Goal: Task Accomplishment & Management: Manage account settings

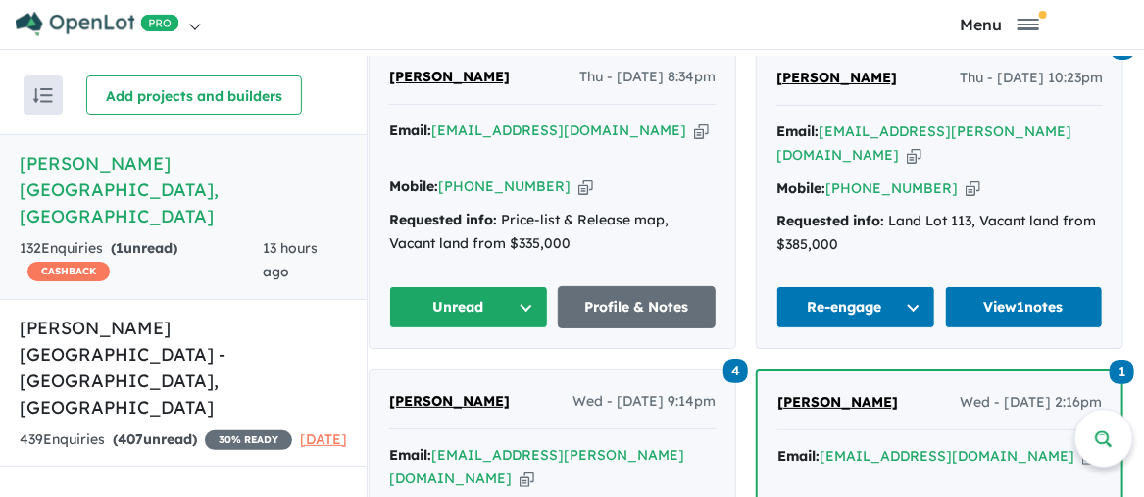
scroll to position [882, 0]
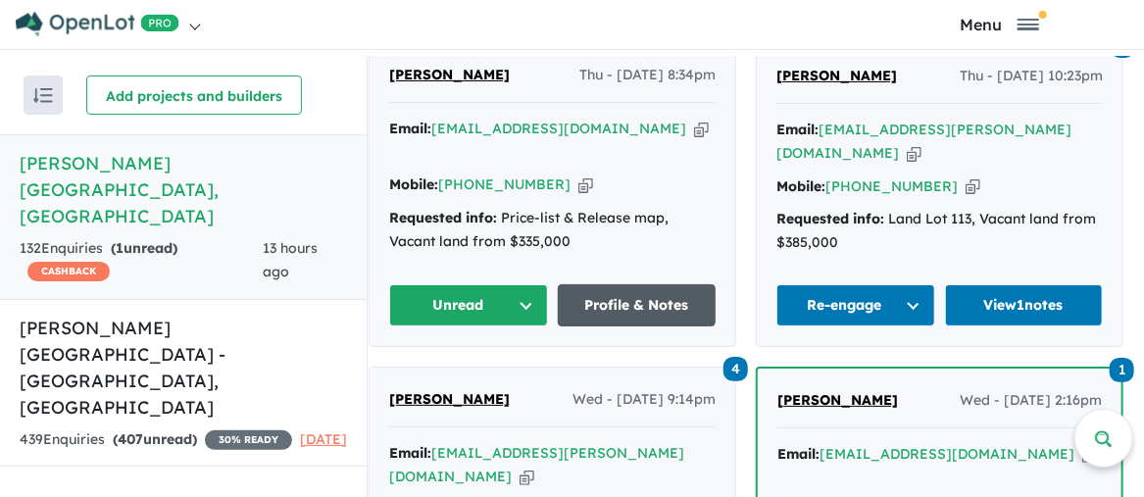
click at [646, 284] on link "Profile & Notes" at bounding box center [637, 305] width 159 height 42
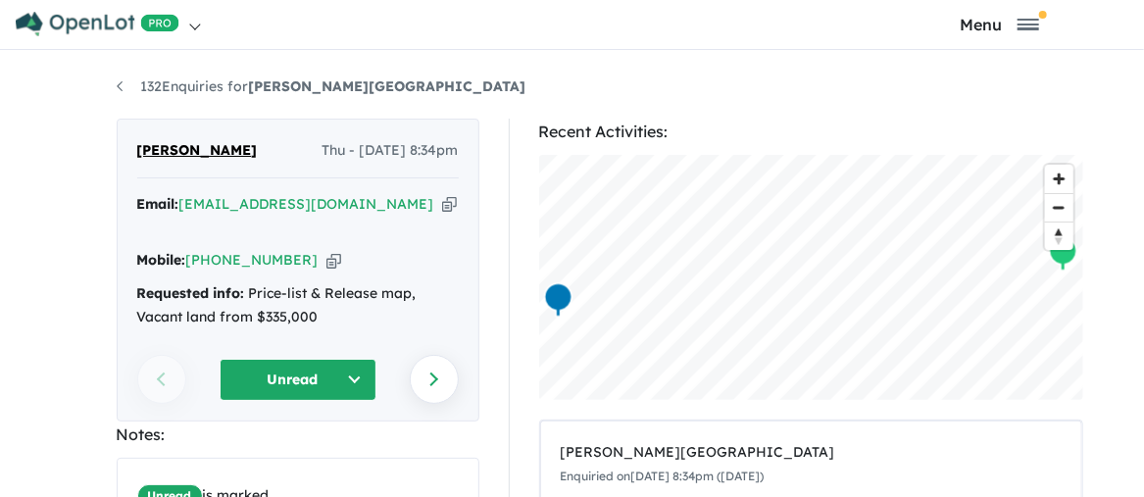
click at [346, 359] on button "Unread" at bounding box center [298, 380] width 157 height 42
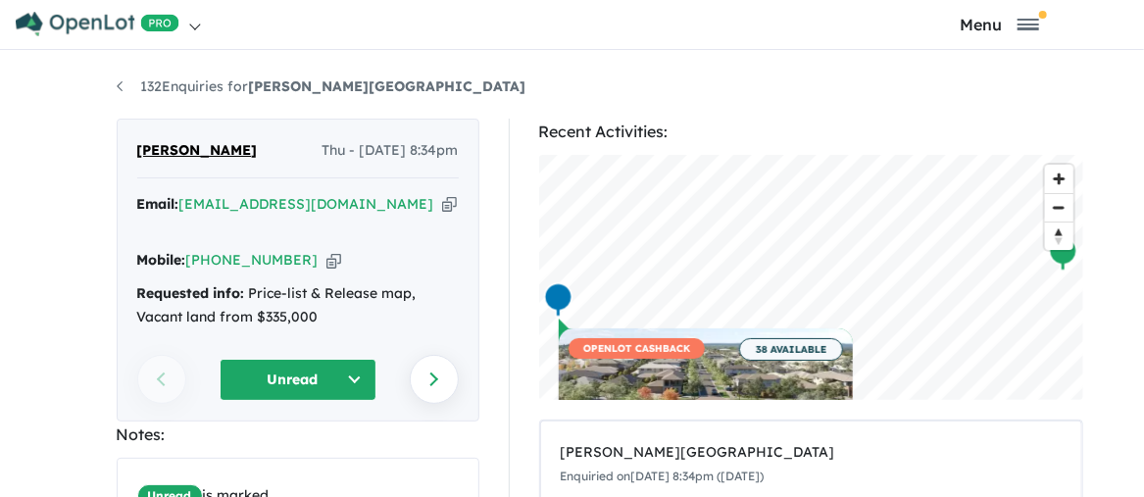
click at [339, 359] on button "Unread" at bounding box center [298, 380] width 157 height 42
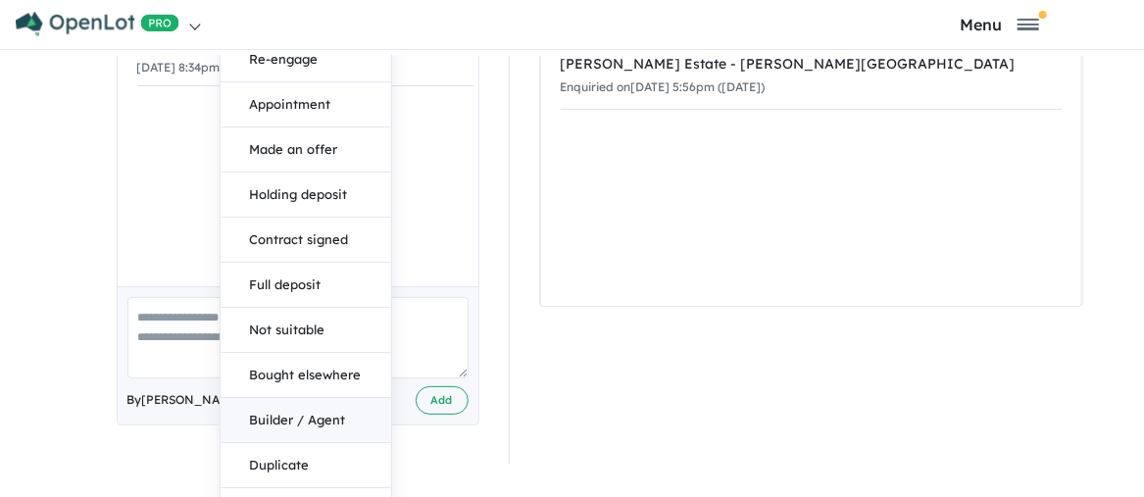
scroll to position [456, 0]
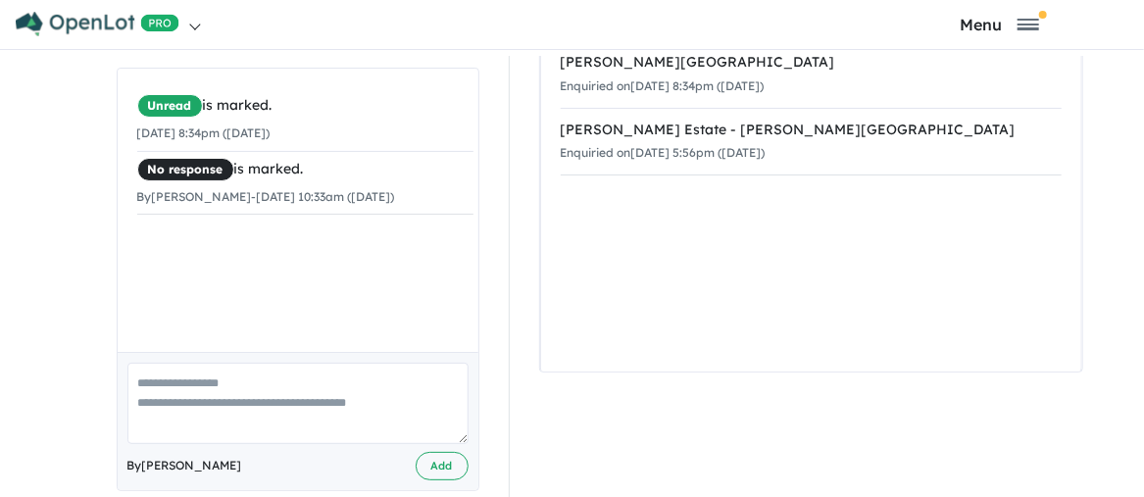
click at [136, 363] on textarea at bounding box center [297, 403] width 341 height 81
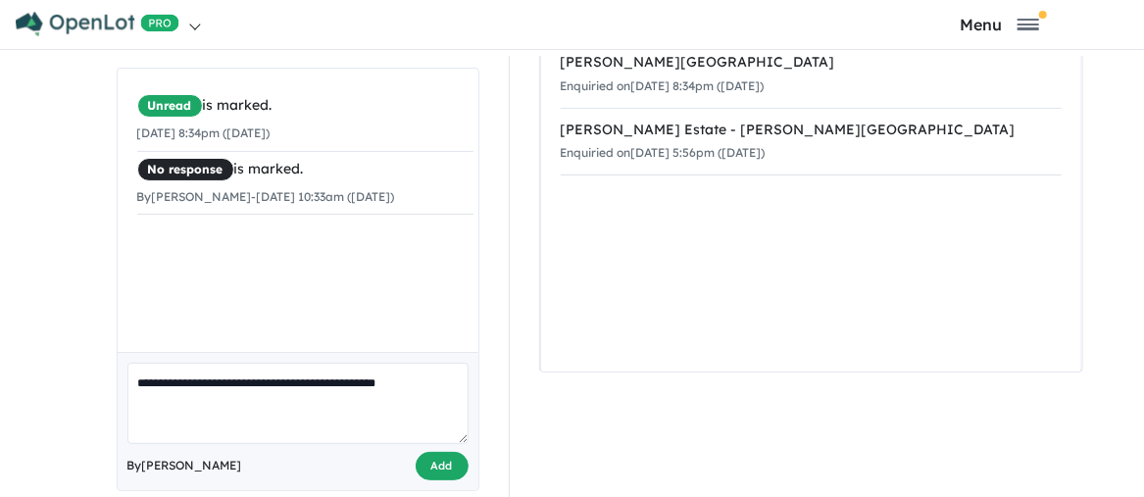
type textarea "**********"
click at [438, 452] on button "Add" at bounding box center [442, 466] width 53 height 28
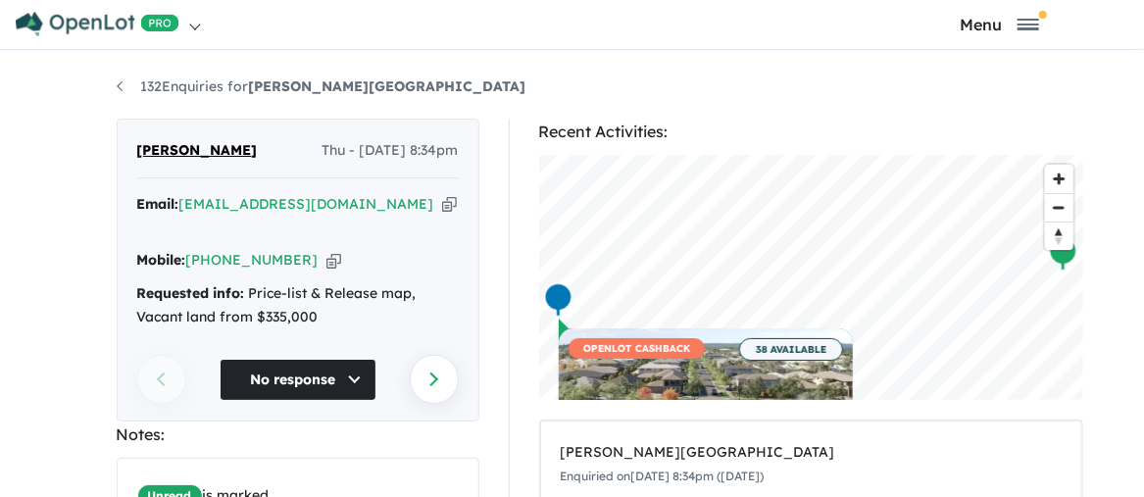
scroll to position [0, 0]
